Goal: Task Accomplishment & Management: Complete application form

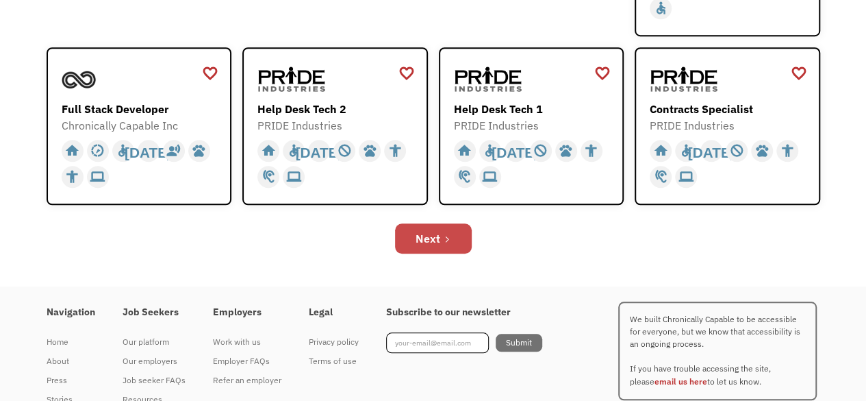
click at [438, 238] on div "Next" at bounding box center [428, 238] width 25 height 16
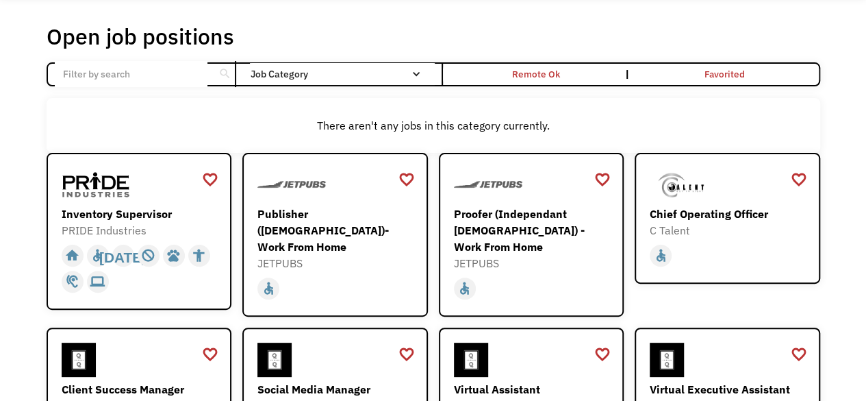
scroll to position [55, 0]
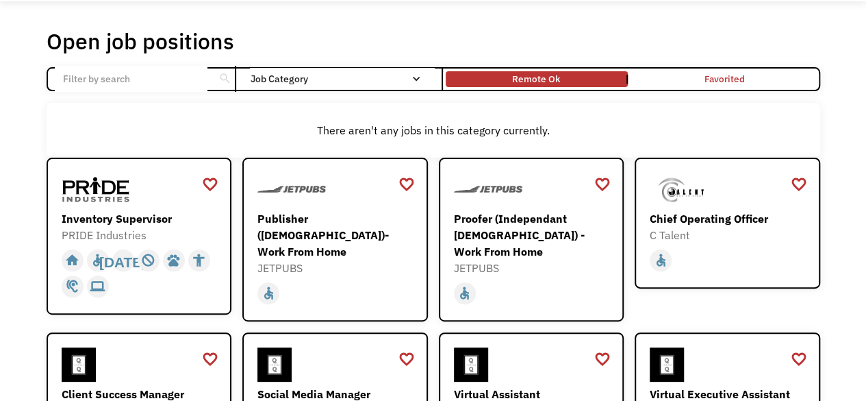
click at [594, 73] on link "Remote Ok" at bounding box center [537, 78] width 188 height 21
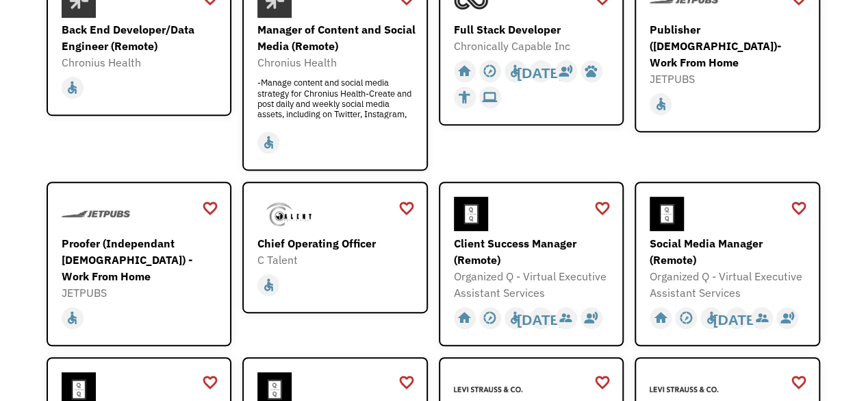
scroll to position [247, 0]
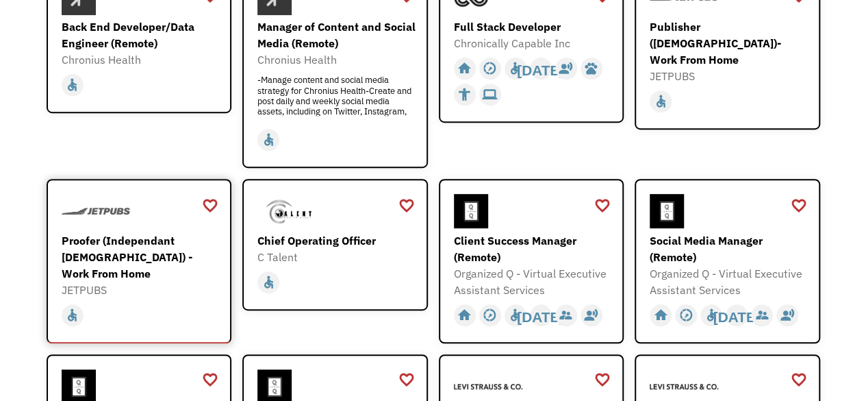
click at [162, 255] on div "Proofer (Independant [DEMOGRAPHIC_DATA]) - Work From Home" at bounding box center [141, 256] width 159 height 49
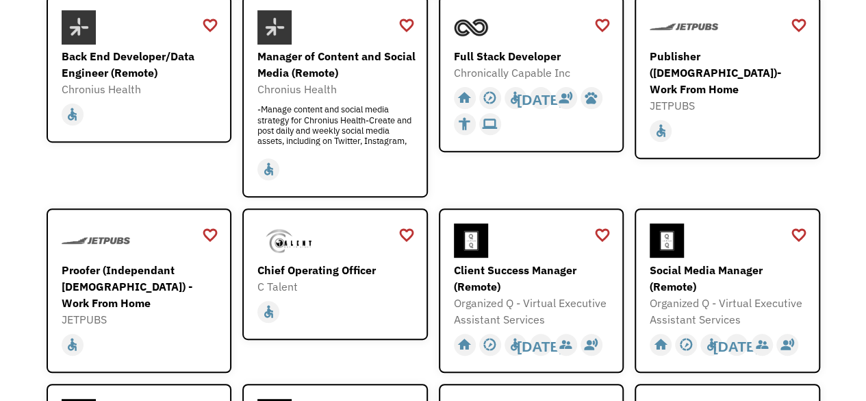
scroll to position [219, 0]
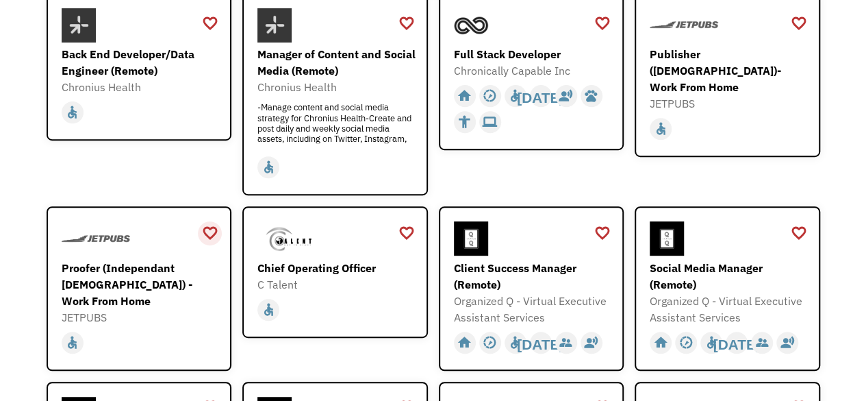
click at [209, 232] on div "favorite_border" at bounding box center [210, 233] width 16 height 21
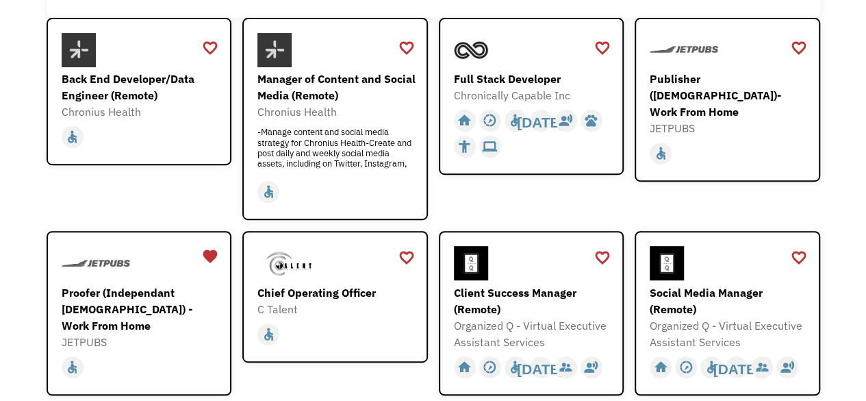
scroll to position [192, 0]
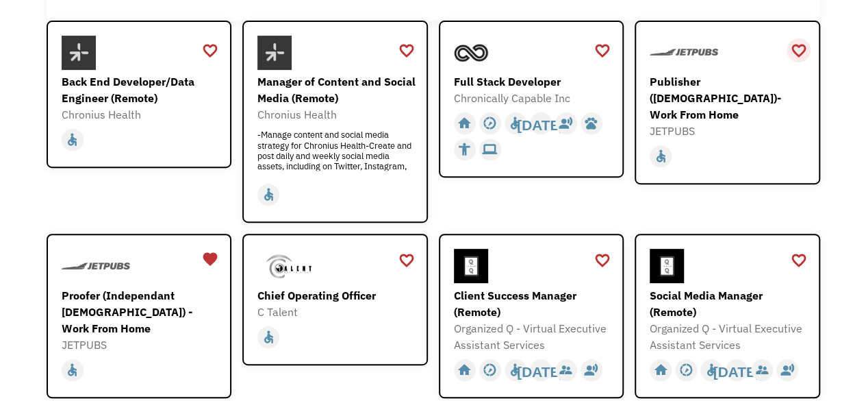
click at [800, 51] on div "favorite_border" at bounding box center [798, 50] width 16 height 21
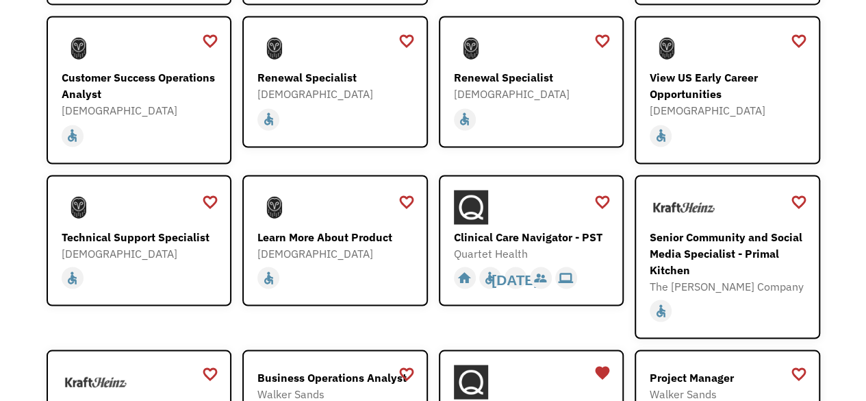
scroll to position [1205, 0]
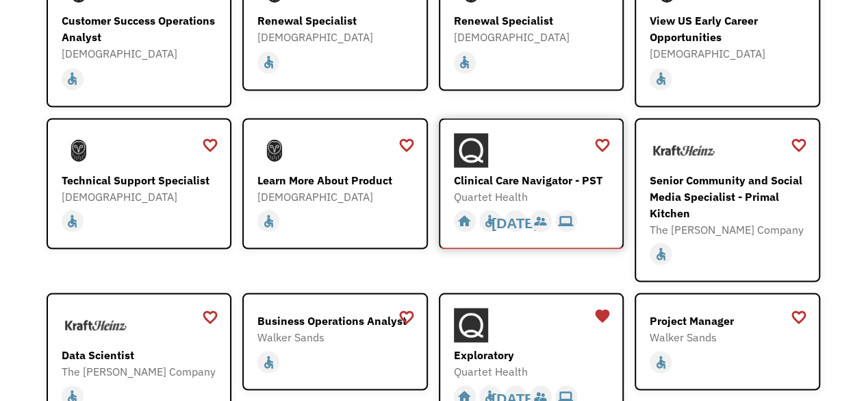
click at [537, 171] on div "Clinical Care Navigator - PST" at bounding box center [533, 179] width 159 height 16
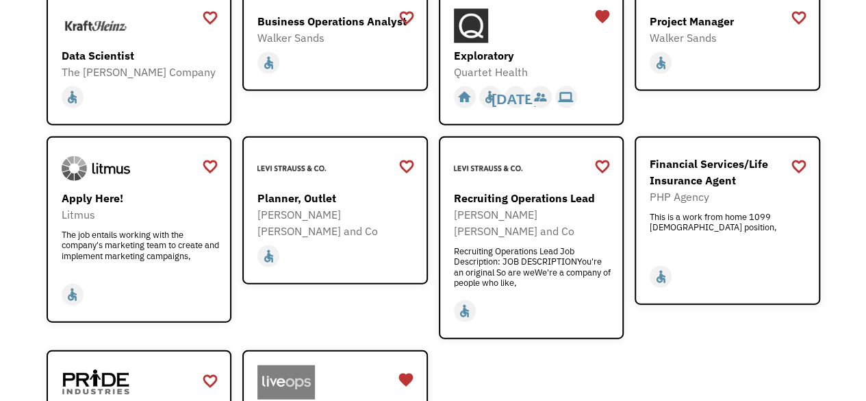
scroll to position [1506, 0]
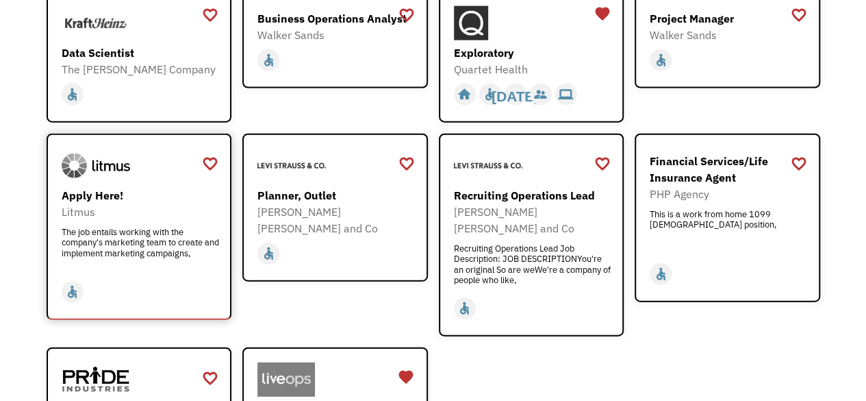
click at [110, 187] on div "Apply Here!" at bounding box center [141, 195] width 159 height 16
click at [210, 153] on div "favorite_border" at bounding box center [210, 163] width 16 height 21
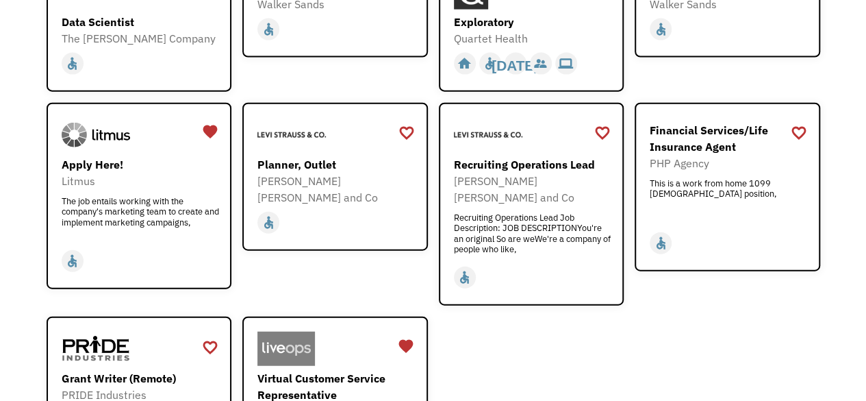
scroll to position [1534, 0]
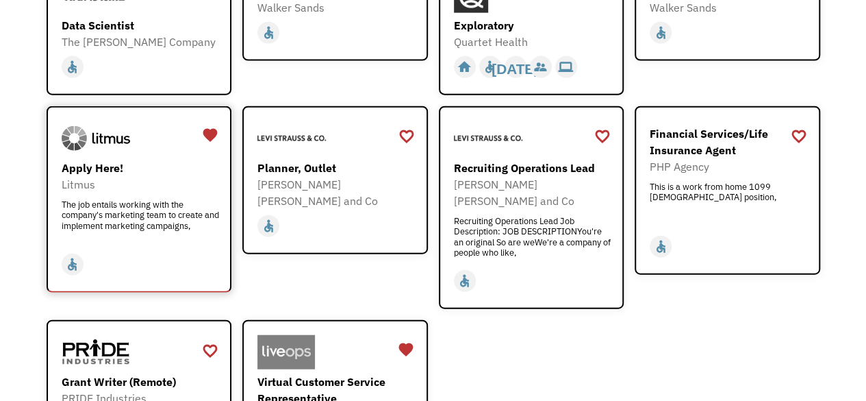
click at [110, 199] on div "The job entails working with the company's marketing team to create and impleme…" at bounding box center [141, 219] width 159 height 41
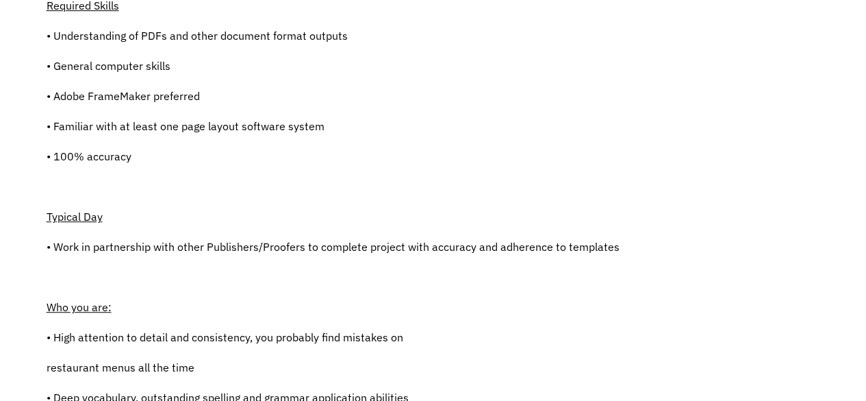
scroll to position [329, 0]
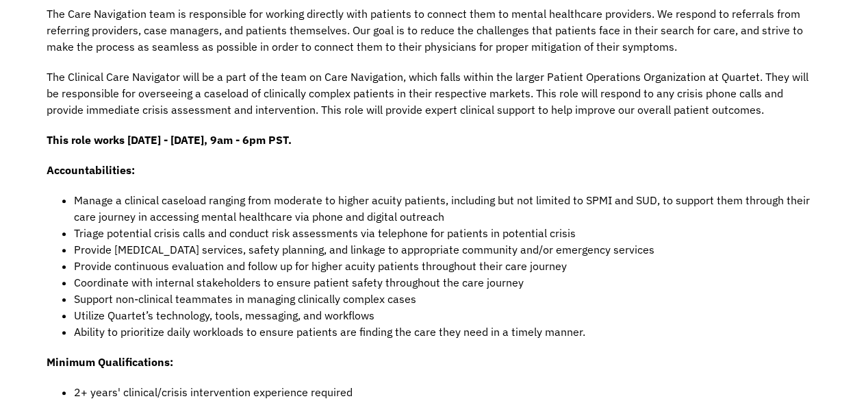
scroll to position [548, 0]
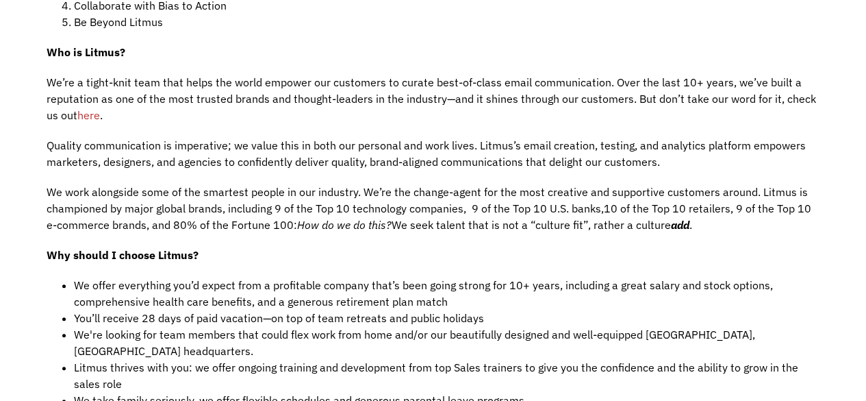
scroll to position [520, 0]
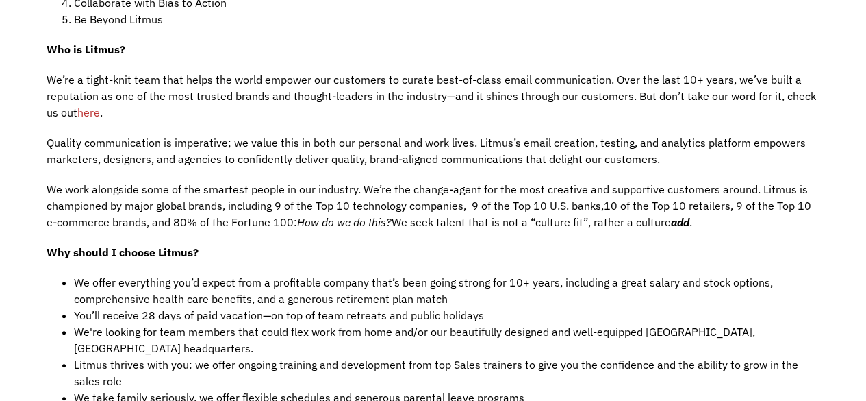
click at [92, 114] on span "here" at bounding box center [88, 112] width 23 height 14
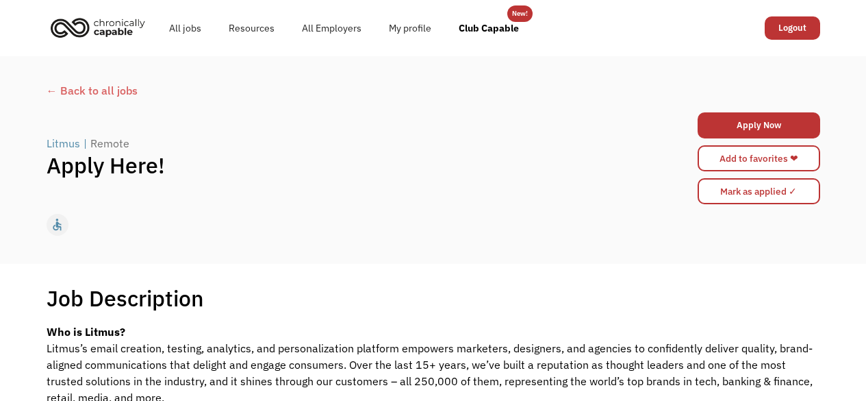
scroll to position [655, 0]
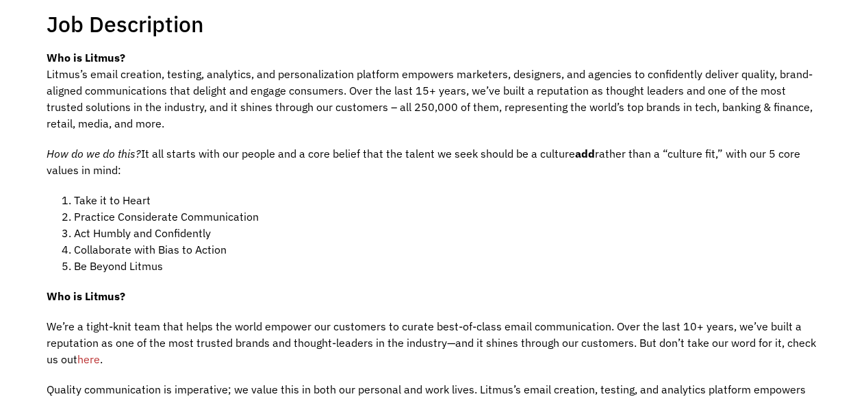
drag, startPoint x: 0, startPoint y: 0, endPoint x: 400, endPoint y: 13, distance: 400.1
click at [400, 13] on div "Job Description Filter using keywords Search" at bounding box center [434, 23] width 774 height 27
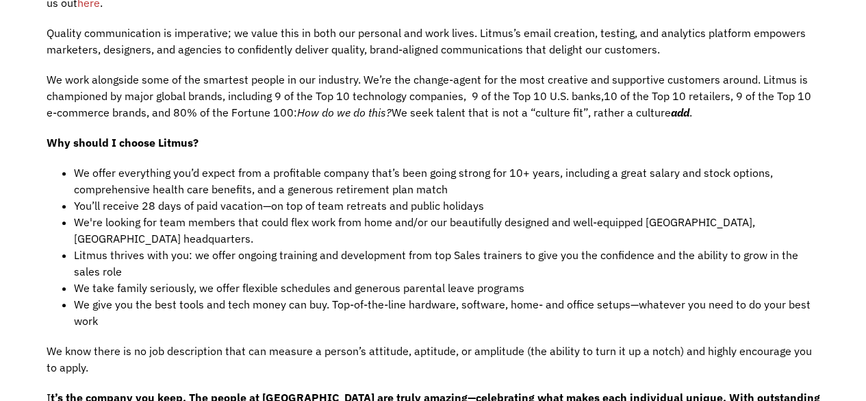
scroll to position [657, 0]
